Goal: Task Accomplishment & Management: Use online tool/utility

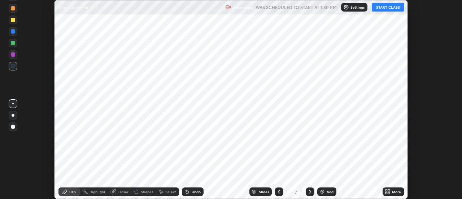
scroll to position [199, 461]
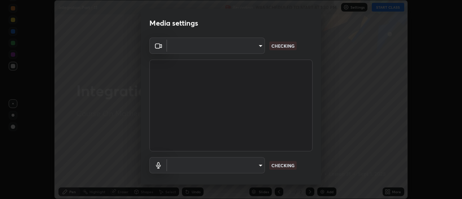
type input "4eebad9fb2b760257747d3faba0537f77ebfd590b97cb0ff6e10e17389be776b"
click at [254, 166] on body "Erase all Integration Part - 11 Recording WAS SCHEDULED TO START AT 1:30 PM Set…" at bounding box center [231, 99] width 462 height 199
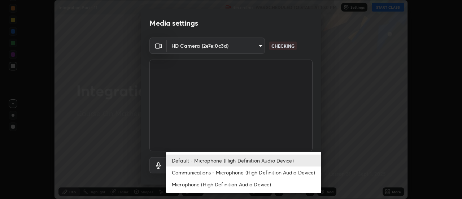
click at [219, 175] on li "Communications - Microphone (High Definition Audio Device)" at bounding box center [243, 172] width 155 height 12
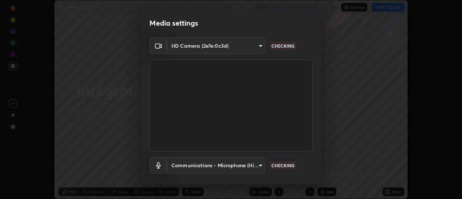
click at [238, 165] on body "Erase all Integration Part - 11 Recording WAS SCHEDULED TO START AT 1:30 PM Set…" at bounding box center [231, 99] width 462 height 199
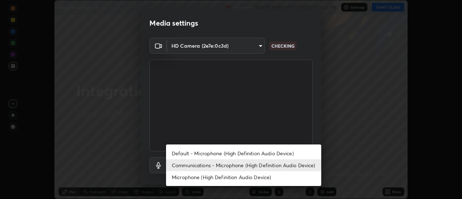
click at [217, 154] on li "Default - Microphone (High Definition Audio Device)" at bounding box center [243, 153] width 155 height 12
type input "default"
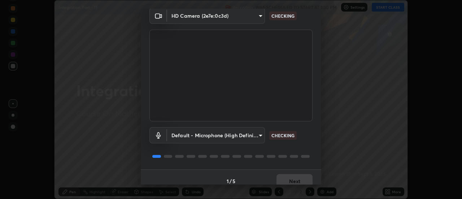
scroll to position [38, 0]
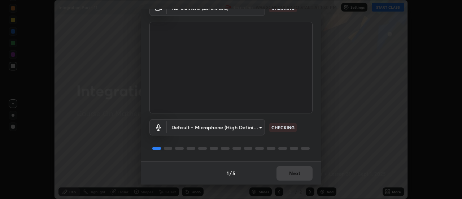
click at [299, 171] on div "1 / 5 Next" at bounding box center [231, 172] width 180 height 23
click at [301, 171] on div "1 / 5 Next" at bounding box center [231, 172] width 180 height 23
click at [298, 174] on div "1 / 5 Next" at bounding box center [231, 172] width 180 height 23
click at [304, 173] on div "1 / 5 Next" at bounding box center [231, 172] width 180 height 23
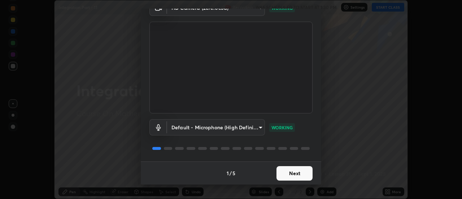
click at [302, 173] on button "Next" at bounding box center [294, 173] width 36 height 14
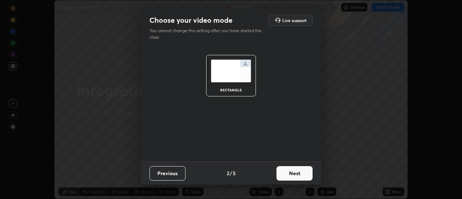
scroll to position [0, 0]
click at [303, 176] on button "Next" at bounding box center [294, 173] width 36 height 14
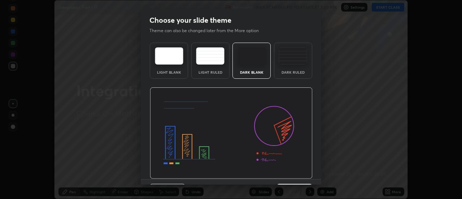
click at [302, 172] on img at bounding box center [231, 133] width 163 height 92
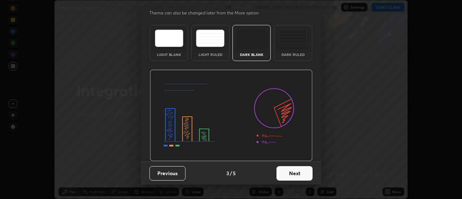
click at [303, 172] on button "Next" at bounding box center [294, 173] width 36 height 14
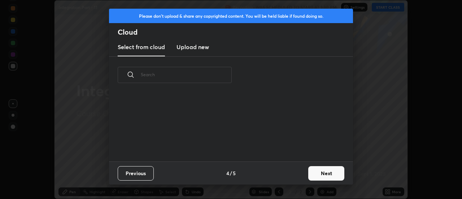
scroll to position [0, 0]
click at [314, 168] on button "Next" at bounding box center [326, 173] width 36 height 14
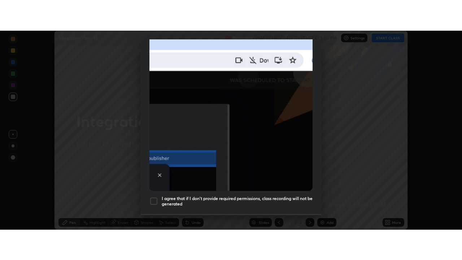
scroll to position [185, 0]
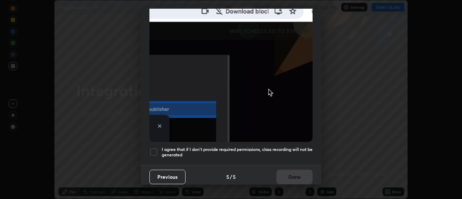
click at [154, 148] on div at bounding box center [153, 152] width 9 height 9
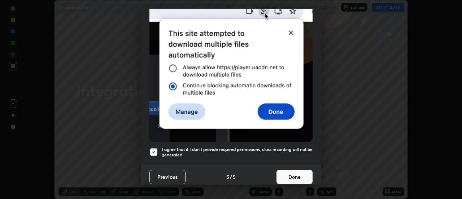
click at [295, 174] on button "Done" at bounding box center [294, 177] width 36 height 14
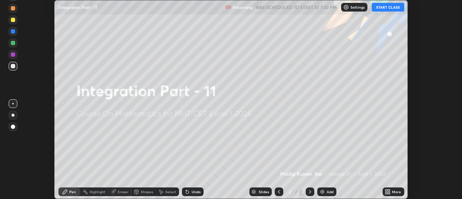
click at [391, 6] on button "START CLASS" at bounding box center [387, 7] width 32 height 9
click at [386, 193] on icon at bounding box center [386, 193] width 2 height 2
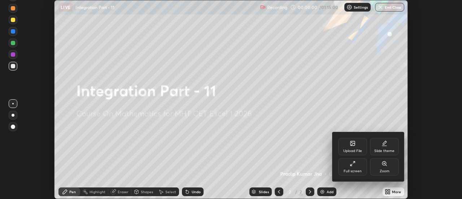
click at [342, 171] on div "Full screen" at bounding box center [352, 166] width 29 height 17
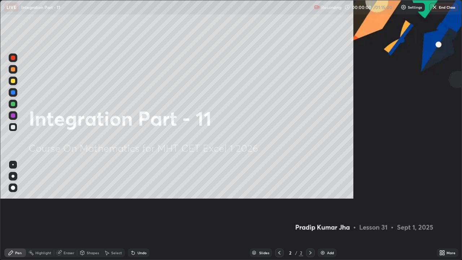
scroll to position [260, 462]
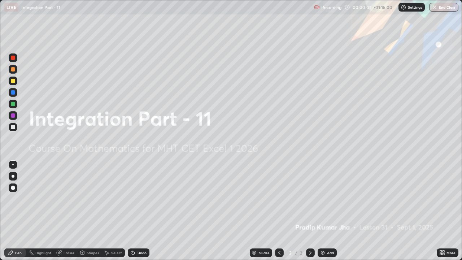
click at [409, 7] on p "Settings" at bounding box center [415, 7] width 14 height 4
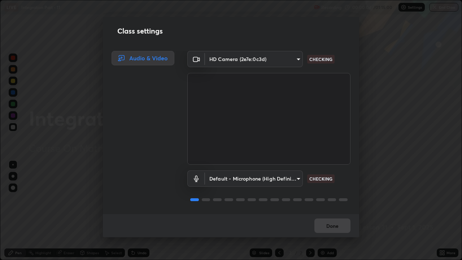
click at [148, 33] on h2 "Class settings" at bounding box center [139, 31] width 45 height 11
click at [340, 198] on div "Done" at bounding box center [231, 225] width 256 height 23
click at [336, 198] on div "Done" at bounding box center [231, 225] width 256 height 23
click at [338, 198] on button "Done" at bounding box center [332, 225] width 36 height 14
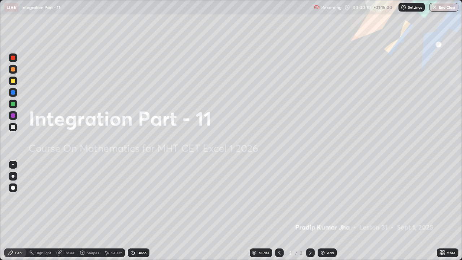
click at [330, 198] on div "Add" at bounding box center [330, 253] width 7 height 4
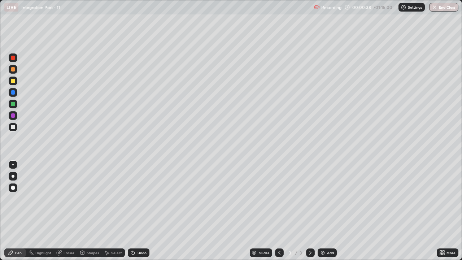
click at [18, 198] on div "Pen" at bounding box center [15, 252] width 22 height 9
click at [14, 71] on div at bounding box center [13, 69] width 4 height 4
click at [13, 82] on div at bounding box center [13, 81] width 4 height 4
click at [12, 104] on div at bounding box center [13, 104] width 4 height 4
click at [12, 126] on div at bounding box center [13, 127] width 4 height 4
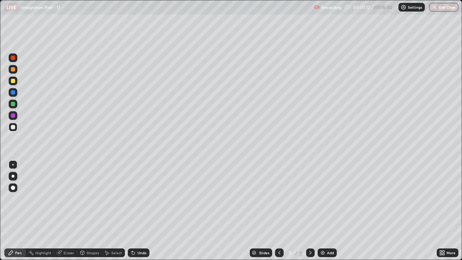
click at [11, 103] on div at bounding box center [13, 104] width 4 height 4
click at [14, 126] on div at bounding box center [13, 127] width 4 height 4
click at [13, 101] on div at bounding box center [13, 104] width 9 height 9
click at [14, 128] on div at bounding box center [13, 127] width 4 height 4
click at [12, 105] on div at bounding box center [13, 104] width 4 height 4
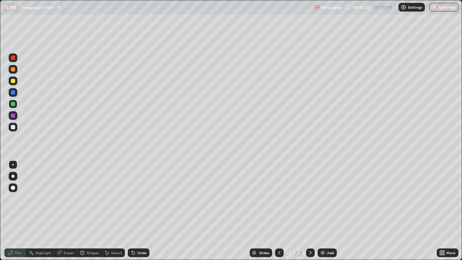
click at [16, 129] on div at bounding box center [13, 127] width 9 height 9
click at [95, 198] on div "Shapes" at bounding box center [93, 253] width 12 height 4
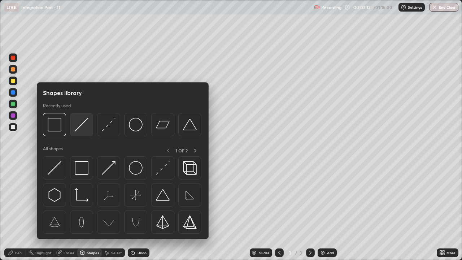
click at [84, 131] on img at bounding box center [82, 125] width 14 height 14
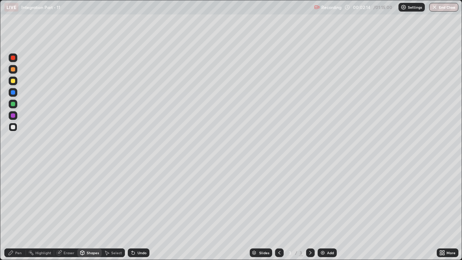
click at [18, 198] on div "Pen" at bounding box center [18, 253] width 6 height 4
click at [14, 71] on div at bounding box center [13, 69] width 4 height 4
click at [16, 127] on div at bounding box center [13, 127] width 9 height 9
click at [16, 69] on div at bounding box center [13, 69] width 9 height 9
click at [14, 129] on div at bounding box center [13, 127] width 4 height 4
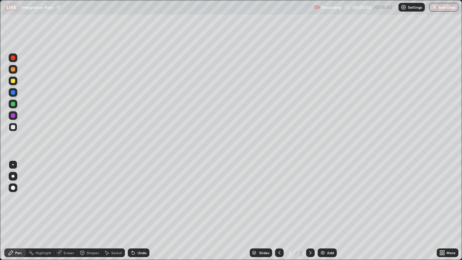
click at [14, 72] on div at bounding box center [13, 69] width 9 height 9
click at [16, 127] on div at bounding box center [13, 127] width 9 height 9
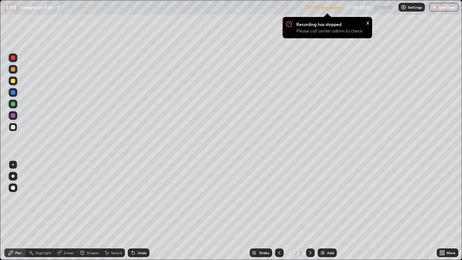
click at [15, 84] on div at bounding box center [13, 80] width 9 height 9
click at [16, 126] on div at bounding box center [13, 127] width 9 height 9
click at [367, 23] on div "x" at bounding box center [367, 22] width 3 height 8
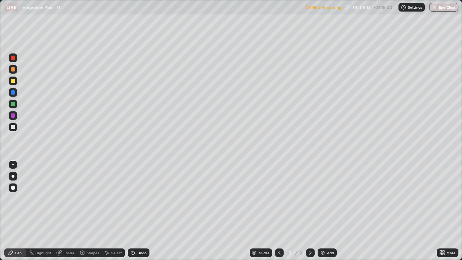
click at [330, 5] on p "Not Recording" at bounding box center [327, 7] width 28 height 5
click at [408, 6] on p "Settings" at bounding box center [415, 7] width 14 height 4
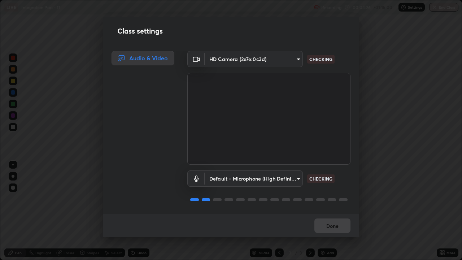
click at [352, 198] on div "Done" at bounding box center [231, 225] width 256 height 23
click at [330, 123] on video at bounding box center [268, 119] width 163 height 92
click at [298, 67] on body "Erase all LIVE Integration Part - 11 Recording 00:04:33 / 01:15:00 Settings End…" at bounding box center [231, 130] width 462 height 260
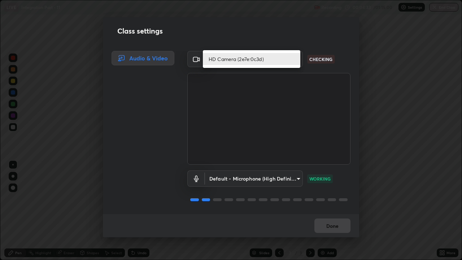
click at [291, 59] on li "HD Camera (2e7e:0c3d)" at bounding box center [251, 59] width 97 height 12
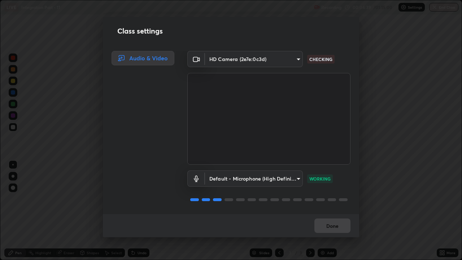
click at [329, 198] on div "Done" at bounding box center [231, 225] width 256 height 23
click at [336, 198] on div "Done" at bounding box center [231, 225] width 256 height 23
click at [152, 33] on h2 "Class settings" at bounding box center [139, 31] width 45 height 11
click at [147, 39] on div "Class settings" at bounding box center [231, 31] width 256 height 28
click at [322, 133] on video at bounding box center [268, 119] width 163 height 92
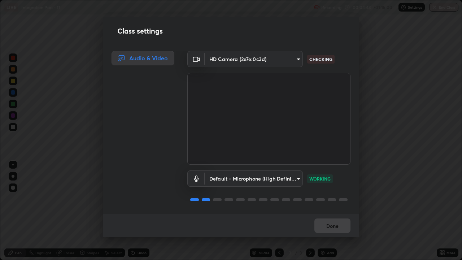
click at [323, 135] on video at bounding box center [268, 119] width 163 height 92
click at [325, 137] on video at bounding box center [268, 119] width 163 height 92
click at [141, 34] on h2 "Class settings" at bounding box center [139, 31] width 45 height 11
click at [145, 36] on h2 "Class settings" at bounding box center [139, 31] width 45 height 11
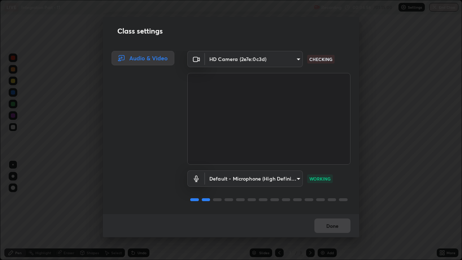
click at [149, 43] on div "Class settings" at bounding box center [231, 31] width 256 height 28
click at [267, 59] on body "Erase all LIVE Integration Part - 11 Recording 00:04:59 / 01:15:00 Settings End…" at bounding box center [231, 130] width 462 height 260
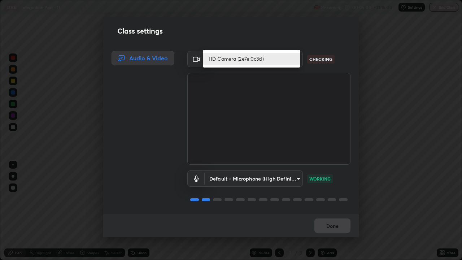
click at [260, 57] on li "HD Camera (2e7e:0c3d)" at bounding box center [251, 59] width 97 height 12
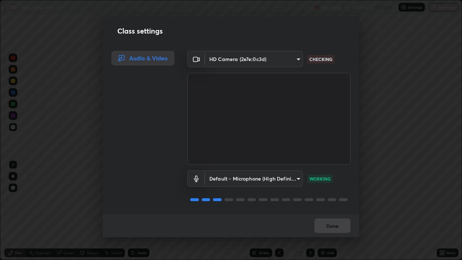
click at [325, 198] on div "Done" at bounding box center [231, 225] width 256 height 23
click at [334, 198] on div "Done" at bounding box center [231, 225] width 256 height 23
click at [295, 181] on body "Erase all LIVE Integration Part - 11 Recording 00:05:02 / 01:15:00 Settings End…" at bounding box center [231, 130] width 462 height 260
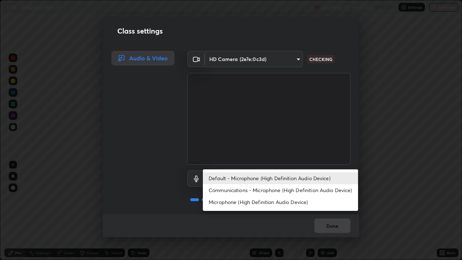
click at [263, 194] on li "Communications - Microphone (High Definition Audio Device)" at bounding box center [280, 190] width 155 height 12
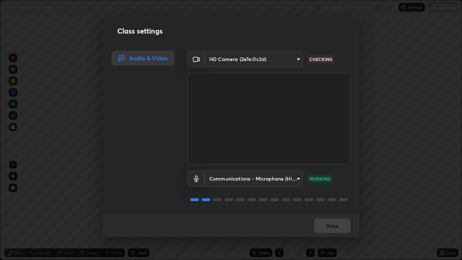
click at [252, 180] on body "Erase all LIVE Integration Part - 11 Recording 00:05:03 / 01:15:00 Settings End…" at bounding box center [231, 130] width 462 height 260
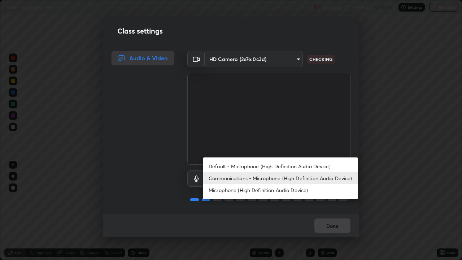
click at [265, 165] on li "Default - Microphone (High Definition Audio Device)" at bounding box center [280, 166] width 155 height 12
type input "default"
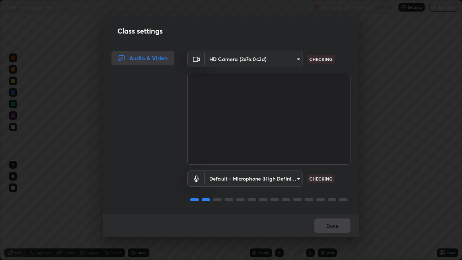
click at [326, 61] on p "CHECKING" at bounding box center [320, 59] width 23 height 6
click at [326, 58] on p "CHECKING" at bounding box center [320, 59] width 23 height 6
click at [384, 128] on div "Class settings Audio & Video HD Camera (2e7e:0c3d) 4eebad9fb2b760257747d3faba05…" at bounding box center [231, 130] width 462 height 260
click at [345, 43] on div "Class settings" at bounding box center [231, 31] width 256 height 28
click at [345, 48] on div "Class settings Audio & Video HD Camera (2e7e:0c3d) 4eebad9fb2b760257747d3faba05…" at bounding box center [231, 127] width 256 height 220
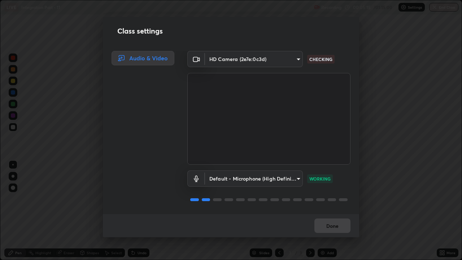
click at [347, 49] on div "Class settings Audio & Video HD Camera (2e7e:0c3d) 4eebad9fb2b760257747d3faba05…" at bounding box center [231, 127] width 256 height 220
click at [198, 58] on icon at bounding box center [196, 59] width 9 height 9
click at [262, 63] on body "Erase all LIVE Integration Part - 11 Recording 00:05:42 / 01:15:00 Settings End…" at bounding box center [231, 130] width 462 height 260
click at [239, 56] on ul at bounding box center [251, 53] width 97 height 6
click at [290, 63] on div at bounding box center [231, 130] width 462 height 260
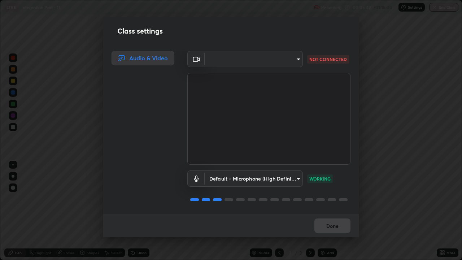
click at [292, 65] on body "Erase all LIVE Integration Part - 11 Recording 00:05:49 / 01:15:00 Settings End…" at bounding box center [231, 130] width 462 height 260
click at [278, 54] on ul at bounding box center [251, 53] width 97 height 6
click at [272, 52] on ul at bounding box center [251, 53] width 97 height 6
click at [289, 63] on div at bounding box center [231, 130] width 462 height 260
click at [211, 194] on div "Default - Microphone (High Definition Audio Device) default WORKING" at bounding box center [268, 188] width 163 height 48
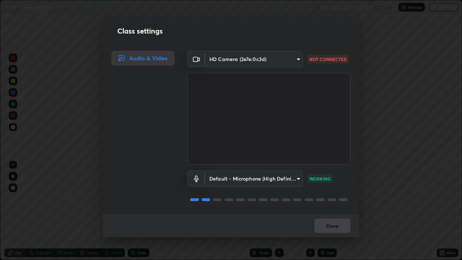
click at [210, 192] on div "Default - Microphone (High Definition Audio Device) default WORKING" at bounding box center [268, 188] width 163 height 48
click at [264, 61] on body "Erase all LIVE Integration Part - 11 Recording 00:05:55 / 01:15:00 Settings End…" at bounding box center [231, 130] width 462 height 260
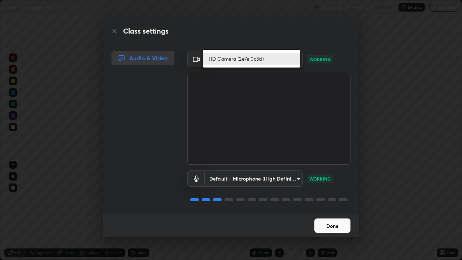
click at [326, 198] on div at bounding box center [231, 130] width 462 height 260
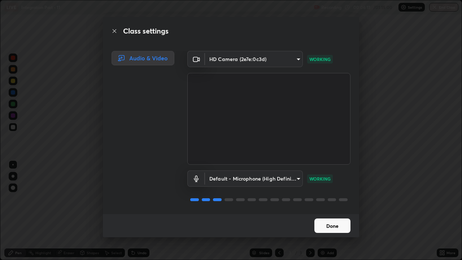
click at [325, 198] on button "Done" at bounding box center [332, 225] width 36 height 14
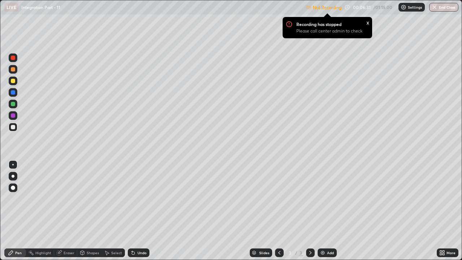
click at [366, 24] on div "x" at bounding box center [367, 22] width 3 height 8
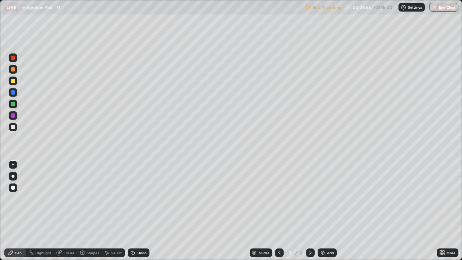
click at [14, 129] on div at bounding box center [13, 127] width 9 height 9
click at [13, 66] on div at bounding box center [13, 69] width 9 height 9
click at [58, 198] on icon at bounding box center [59, 252] width 5 height 5
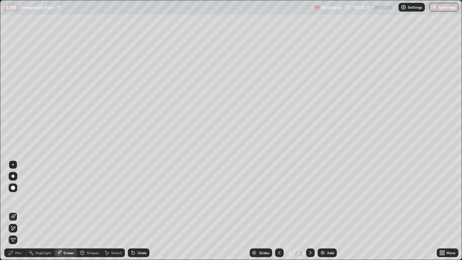
click at [143, 198] on div "Undo" at bounding box center [139, 252] width 22 height 9
click at [140, 198] on div "Undo" at bounding box center [141, 253] width 9 height 4
click at [137, 198] on div "Undo" at bounding box center [139, 252] width 22 height 9
click at [69, 198] on div "Eraser" at bounding box center [68, 253] width 11 height 4
click at [12, 198] on icon at bounding box center [11, 226] width 1 height 1
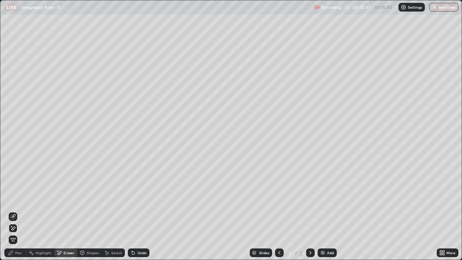
click at [9, 198] on icon at bounding box center [11, 253] width 6 height 6
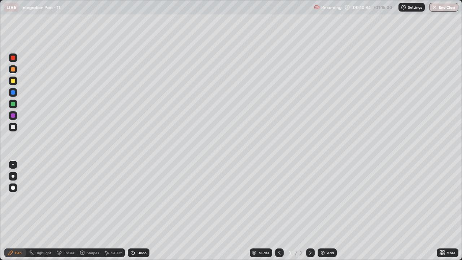
click at [313, 198] on div at bounding box center [310, 252] width 9 height 14
click at [327, 198] on div "Add" at bounding box center [330, 253] width 7 height 4
click at [14, 82] on div at bounding box center [13, 81] width 4 height 4
click at [13, 127] on div at bounding box center [13, 127] width 4 height 4
click at [133, 198] on icon at bounding box center [133, 252] width 3 height 3
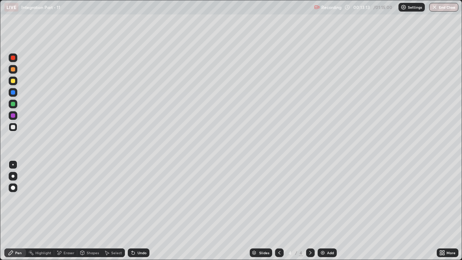
click at [136, 198] on div "Undo" at bounding box center [139, 252] width 22 height 9
click at [89, 198] on div "Shapes" at bounding box center [89, 252] width 25 height 9
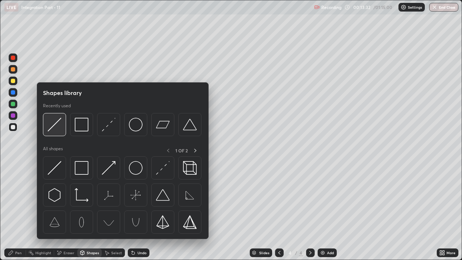
click at [60, 126] on img at bounding box center [55, 125] width 14 height 14
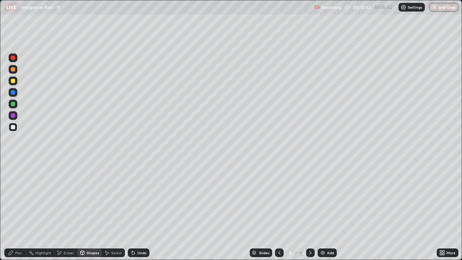
click at [13, 84] on div at bounding box center [13, 80] width 9 height 9
click at [15, 198] on div "Pen" at bounding box center [15, 252] width 22 height 9
click at [14, 127] on div at bounding box center [13, 127] width 4 height 4
click at [13, 83] on div at bounding box center [13, 81] width 4 height 4
click at [13, 127] on div at bounding box center [13, 127] width 4 height 4
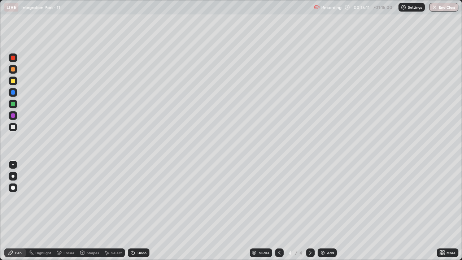
click at [67, 198] on div "Eraser" at bounding box center [68, 253] width 11 height 4
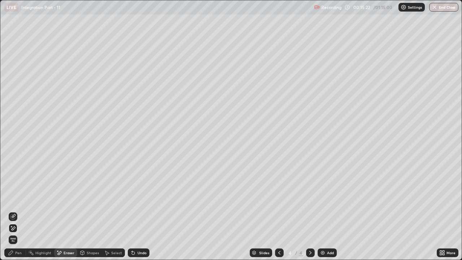
click at [14, 198] on div "Pen" at bounding box center [15, 252] width 22 height 9
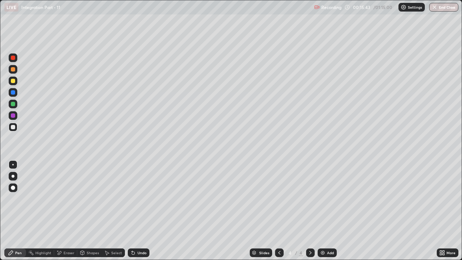
click at [12, 79] on div at bounding box center [13, 81] width 4 height 4
click at [12, 126] on div at bounding box center [13, 127] width 4 height 4
click at [278, 198] on div at bounding box center [279, 252] width 9 height 9
click at [309, 198] on div at bounding box center [310, 252] width 9 height 9
click at [13, 72] on div at bounding box center [13, 69] width 9 height 9
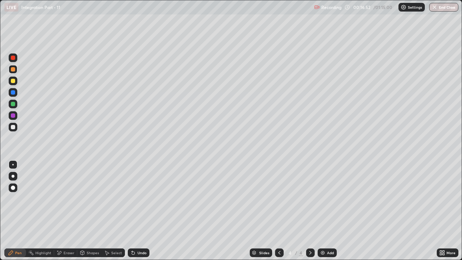
click at [14, 127] on div at bounding box center [13, 127] width 4 height 4
click at [279, 198] on div at bounding box center [279, 252] width 9 height 9
click at [308, 198] on icon at bounding box center [310, 253] width 6 height 6
click at [280, 198] on icon at bounding box center [279, 253] width 6 height 6
click at [306, 198] on div at bounding box center [310, 252] width 9 height 14
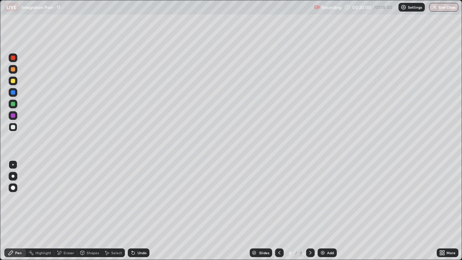
click at [11, 104] on div at bounding box center [13, 104] width 4 height 4
click at [14, 71] on div at bounding box center [13, 69] width 4 height 4
click at [282, 198] on div at bounding box center [279, 252] width 9 height 9
click at [309, 198] on div at bounding box center [310, 252] width 9 height 9
click at [324, 198] on img at bounding box center [323, 253] width 6 height 6
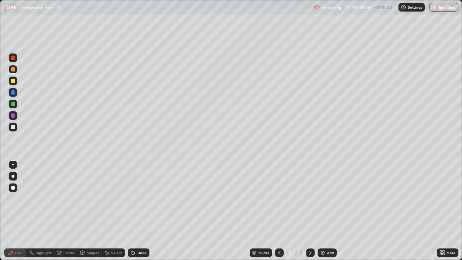
click at [14, 82] on div at bounding box center [13, 81] width 4 height 4
click at [138, 198] on div "Undo" at bounding box center [141, 253] width 9 height 4
click at [140, 198] on div "Undo" at bounding box center [141, 253] width 9 height 4
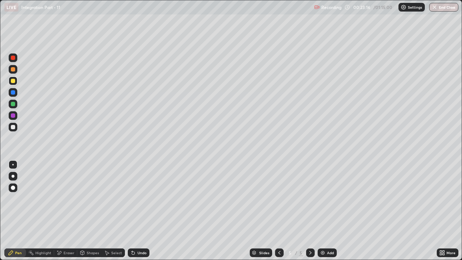
click at [141, 198] on div "Undo" at bounding box center [141, 253] width 9 height 4
click at [15, 126] on div at bounding box center [13, 127] width 4 height 4
click at [14, 82] on div at bounding box center [13, 81] width 4 height 4
click at [13, 126] on div at bounding box center [13, 127] width 4 height 4
click at [91, 198] on div "Shapes" at bounding box center [93, 253] width 12 height 4
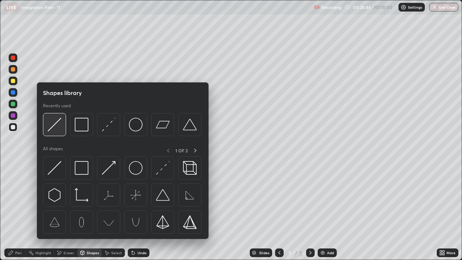
click at [54, 128] on img at bounding box center [55, 125] width 14 height 14
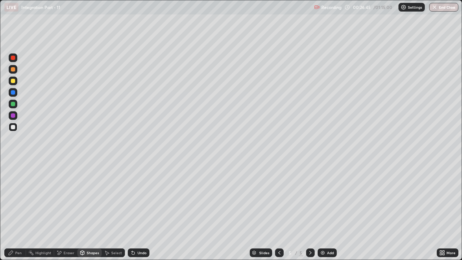
click at [14, 84] on div at bounding box center [13, 80] width 9 height 9
click at [16, 198] on div "Pen" at bounding box center [15, 252] width 22 height 9
click at [12, 130] on div at bounding box center [13, 127] width 9 height 9
click at [64, 198] on div "Eraser" at bounding box center [65, 252] width 23 height 9
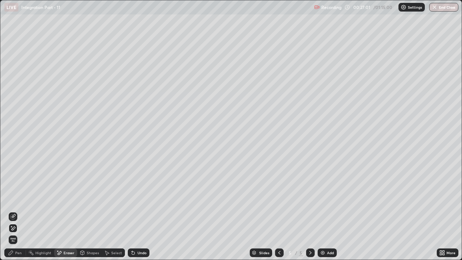
click at [14, 198] on icon at bounding box center [13, 217] width 6 height 6
click at [14, 198] on icon at bounding box center [11, 253] width 6 height 6
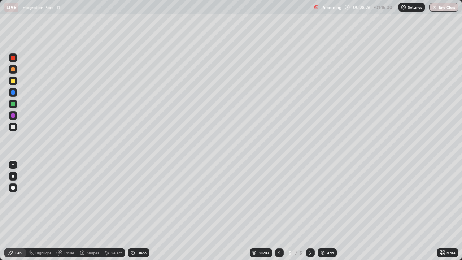
click at [141, 198] on div "Undo" at bounding box center [139, 252] width 22 height 9
click at [16, 79] on div at bounding box center [13, 80] width 9 height 9
click at [13, 70] on div at bounding box center [13, 69] width 4 height 4
click at [16, 126] on div at bounding box center [13, 127] width 9 height 9
click at [278, 198] on div at bounding box center [279, 252] width 9 height 9
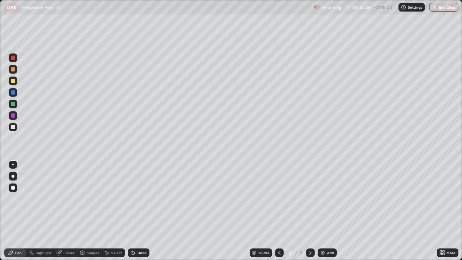
click at [311, 198] on div at bounding box center [310, 252] width 9 height 14
click at [312, 198] on div at bounding box center [310, 252] width 9 height 9
click at [327, 198] on div "Add" at bounding box center [330, 253] width 7 height 4
click at [13, 198] on div "Pen" at bounding box center [15, 252] width 22 height 9
click at [14, 81] on div at bounding box center [13, 81] width 4 height 4
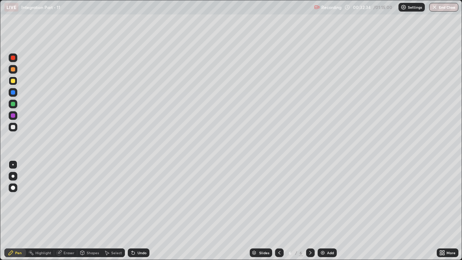
click at [14, 125] on div at bounding box center [13, 127] width 4 height 4
click at [15, 72] on div at bounding box center [13, 69] width 9 height 9
click at [132, 198] on icon at bounding box center [132, 251] width 1 height 1
click at [12, 126] on div at bounding box center [13, 127] width 4 height 4
click at [66, 198] on div "Eraser" at bounding box center [68, 253] width 11 height 4
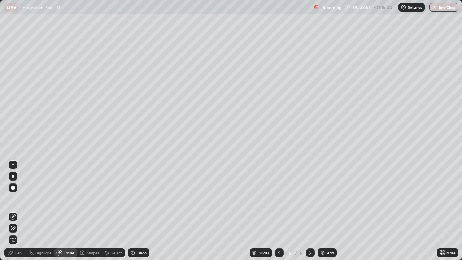
click at [16, 198] on div at bounding box center [13, 216] width 9 height 9
click at [15, 198] on div "Pen" at bounding box center [18, 253] width 6 height 4
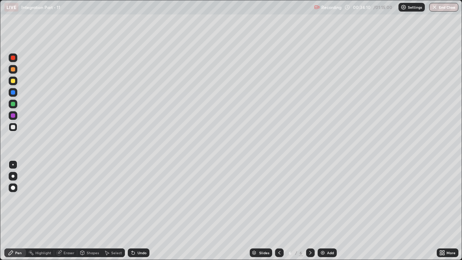
click at [132, 198] on icon at bounding box center [133, 252] width 3 height 3
click at [137, 198] on div "Undo" at bounding box center [139, 252] width 22 height 9
click at [136, 198] on div "Undo" at bounding box center [139, 252] width 22 height 9
click at [139, 198] on div "Undo" at bounding box center [141, 253] width 9 height 4
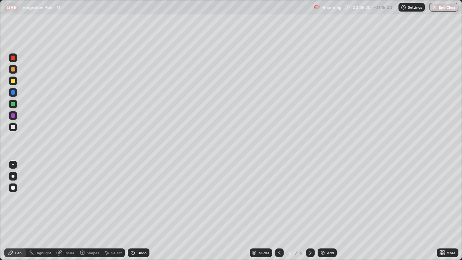
click at [132, 198] on icon at bounding box center [133, 252] width 3 height 3
click at [92, 198] on div "Shapes" at bounding box center [93, 253] width 12 height 4
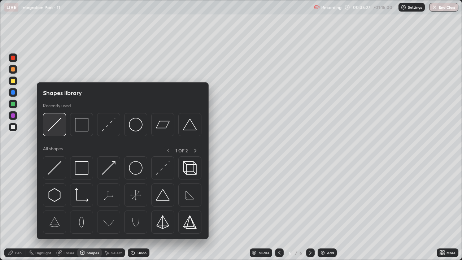
click at [56, 127] on img at bounding box center [55, 125] width 14 height 14
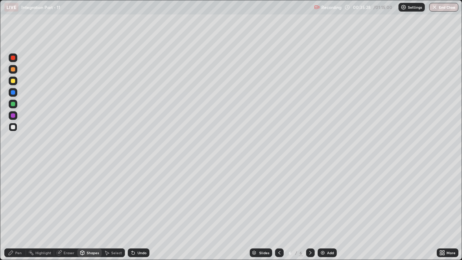
click at [13, 82] on div at bounding box center [13, 81] width 4 height 4
click at [10, 198] on icon at bounding box center [11, 253] width 6 height 6
click at [13, 126] on div at bounding box center [13, 127] width 4 height 4
click at [146, 198] on div "Undo" at bounding box center [139, 252] width 22 height 9
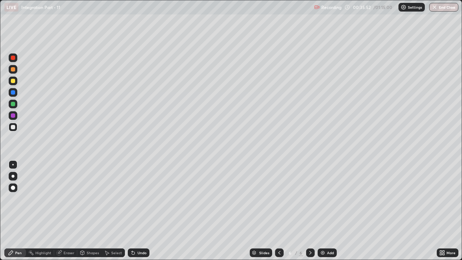
click at [146, 198] on div "Undo" at bounding box center [139, 252] width 22 height 9
click at [147, 198] on div "Undo" at bounding box center [139, 252] width 22 height 9
click at [142, 198] on div "Undo" at bounding box center [141, 253] width 9 height 4
click at [146, 198] on div "Undo" at bounding box center [139, 252] width 22 height 9
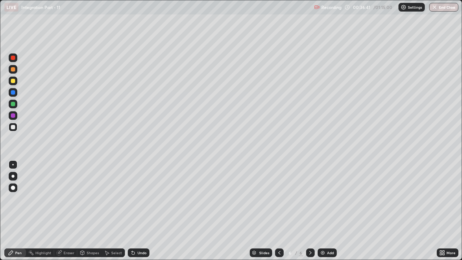
click at [132, 198] on icon at bounding box center [133, 252] width 3 height 3
click at [138, 198] on div "Undo" at bounding box center [141, 253] width 9 height 4
click at [134, 198] on icon at bounding box center [133, 253] width 6 height 6
click at [137, 198] on div "Undo" at bounding box center [141, 253] width 9 height 4
click at [343, 198] on div "Slides 6 / 6 Add" at bounding box center [292, 252] width 287 height 14
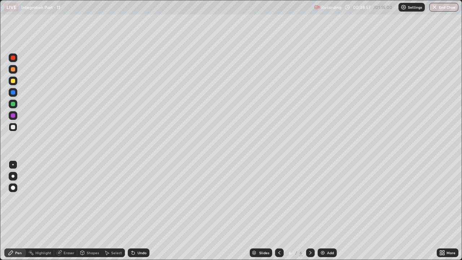
click at [13, 81] on div at bounding box center [13, 81] width 4 height 4
click at [310, 198] on icon at bounding box center [310, 253] width 6 height 6
click at [327, 198] on div "Add" at bounding box center [330, 253] width 7 height 4
click at [14, 80] on div at bounding box center [13, 81] width 4 height 4
click at [13, 126] on div at bounding box center [13, 127] width 4 height 4
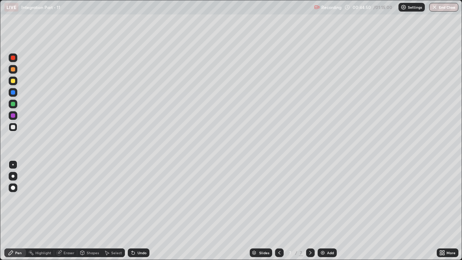
click at [132, 198] on icon at bounding box center [133, 252] width 3 height 3
click at [132, 198] on div "Undo" at bounding box center [139, 252] width 22 height 9
click at [92, 198] on div "Shapes" at bounding box center [93, 253] width 12 height 4
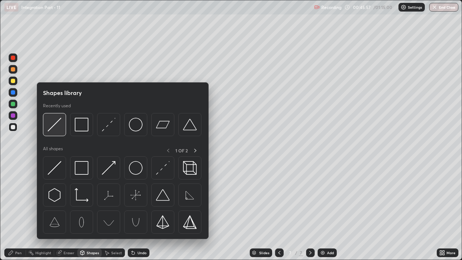
click at [57, 134] on div at bounding box center [54, 124] width 23 height 23
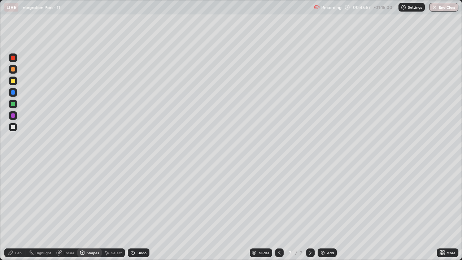
click at [14, 83] on div at bounding box center [13, 81] width 4 height 4
click at [66, 198] on div "Eraser" at bounding box center [65, 252] width 23 height 9
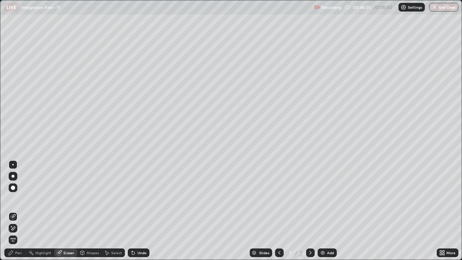
click at [14, 198] on icon at bounding box center [13, 228] width 6 height 6
click at [20, 198] on div "Pen" at bounding box center [15, 252] width 22 height 9
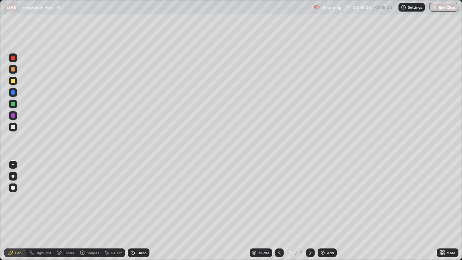
click at [13, 128] on div at bounding box center [13, 127] width 4 height 4
click at [14, 115] on div at bounding box center [13, 115] width 4 height 4
click at [14, 108] on div at bounding box center [13, 104] width 9 height 9
click at [65, 198] on div "Eraser" at bounding box center [68, 253] width 11 height 4
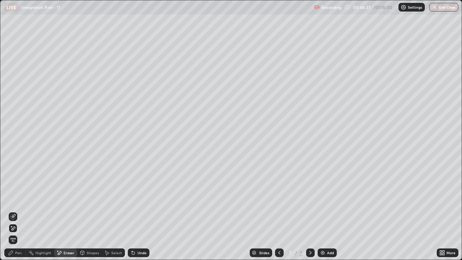
click at [17, 198] on div "Pen" at bounding box center [18, 253] width 6 height 4
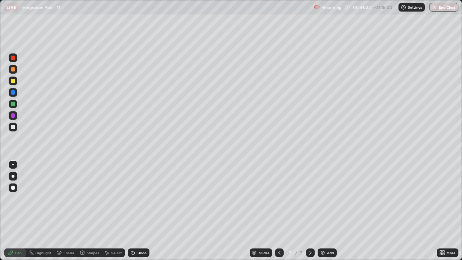
click at [17, 128] on div at bounding box center [13, 127] width 9 height 9
click at [13, 104] on div at bounding box center [13, 104] width 4 height 4
click at [13, 127] on div at bounding box center [13, 127] width 4 height 4
click at [14, 84] on div at bounding box center [13, 80] width 9 height 9
click at [13, 128] on div at bounding box center [13, 127] width 4 height 4
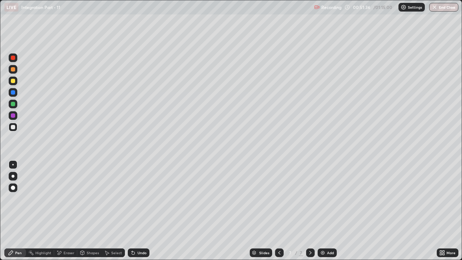
click at [322, 198] on img at bounding box center [323, 253] width 6 height 6
click at [278, 198] on icon at bounding box center [279, 253] width 6 height 6
click at [309, 198] on icon at bounding box center [310, 253] width 6 height 6
click at [16, 82] on div at bounding box center [13, 80] width 9 height 9
click at [138, 198] on div "Undo" at bounding box center [141, 253] width 9 height 4
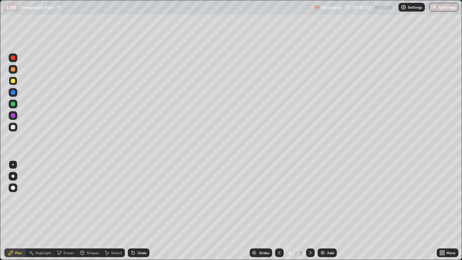
click at [13, 127] on div at bounding box center [13, 127] width 4 height 4
click at [82, 198] on icon at bounding box center [82, 252] width 4 height 4
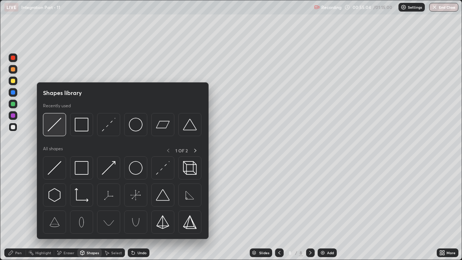
click at [57, 125] on img at bounding box center [55, 125] width 14 height 14
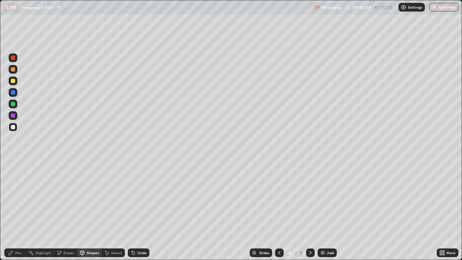
click at [16, 82] on div at bounding box center [13, 80] width 9 height 9
click at [16, 104] on div at bounding box center [13, 104] width 9 height 9
click at [10, 198] on icon at bounding box center [11, 252] width 4 height 4
click at [12, 131] on div at bounding box center [13, 127] width 9 height 9
click at [16, 80] on div at bounding box center [13, 80] width 9 height 9
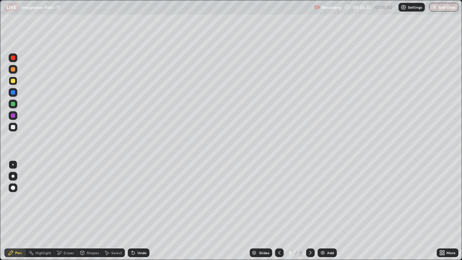
click at [12, 128] on div at bounding box center [13, 127] width 4 height 4
click at [12, 103] on div at bounding box center [13, 104] width 4 height 4
click at [11, 125] on div at bounding box center [13, 127] width 4 height 4
click at [439, 7] on button "End Class" at bounding box center [443, 7] width 29 height 9
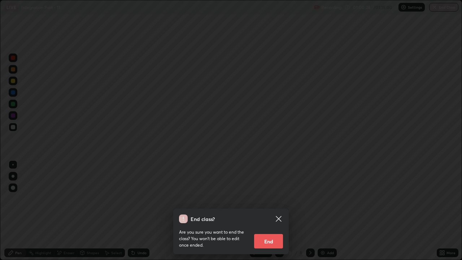
click at [266, 198] on button "End" at bounding box center [268, 241] width 29 height 14
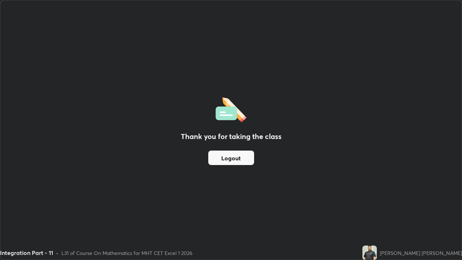
click at [238, 158] on button "Logout" at bounding box center [231, 157] width 46 height 14
